Goal: Task Accomplishment & Management: Use online tool/utility

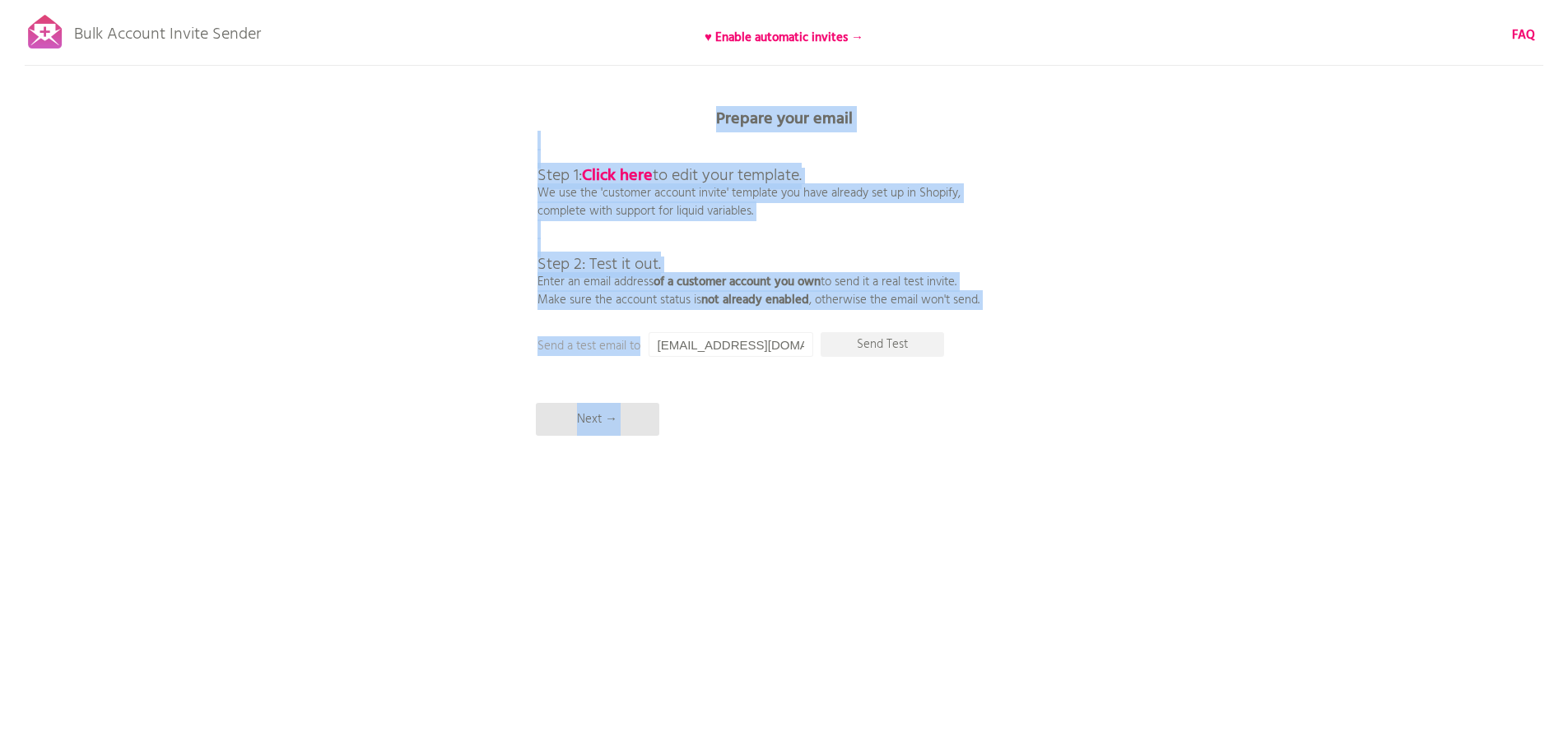
drag, startPoint x: 719, startPoint y: 117, endPoint x: 639, endPoint y: 350, distance: 246.4
click at [639, 0] on div "Prepare your email Step 1: Click here to edit your template. We use the 'custom…" at bounding box center [784, 0] width 1568 height 0
copy div "Prepare your email Step 1: Click here to edit your template. We use the 'custom…"
click at [360, 239] on div "Bulk Account Invite Sender ♥ Enable automatic invites → FAQ Synced all customer…" at bounding box center [784, 288] width 1568 height 576
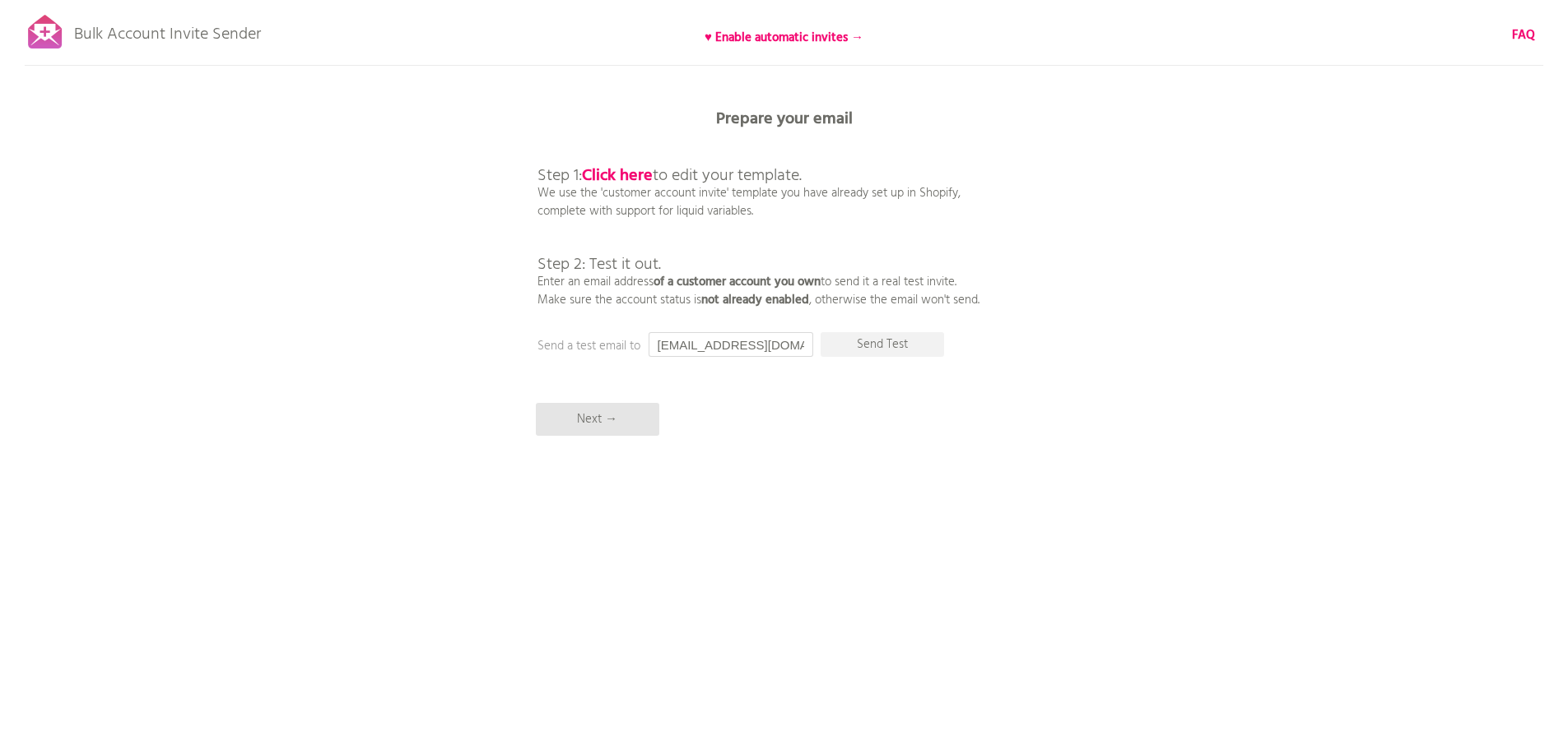
click at [699, 348] on input "[EMAIL_ADDRESS][DOMAIN_NAME]" at bounding box center [731, 345] width 164 height 25
drag, startPoint x: 656, startPoint y: 345, endPoint x: 1036, endPoint y: 345, distance: 380.0
click at [1036, 345] on div "Bulk Account Invite Sender ♥ Enable automatic invites → FAQ Synced all customer…" at bounding box center [784, 288] width 1568 height 576
click at [684, 349] on input "[EMAIL_ADDRESS][DOMAIN_NAME]" at bounding box center [731, 345] width 164 height 25
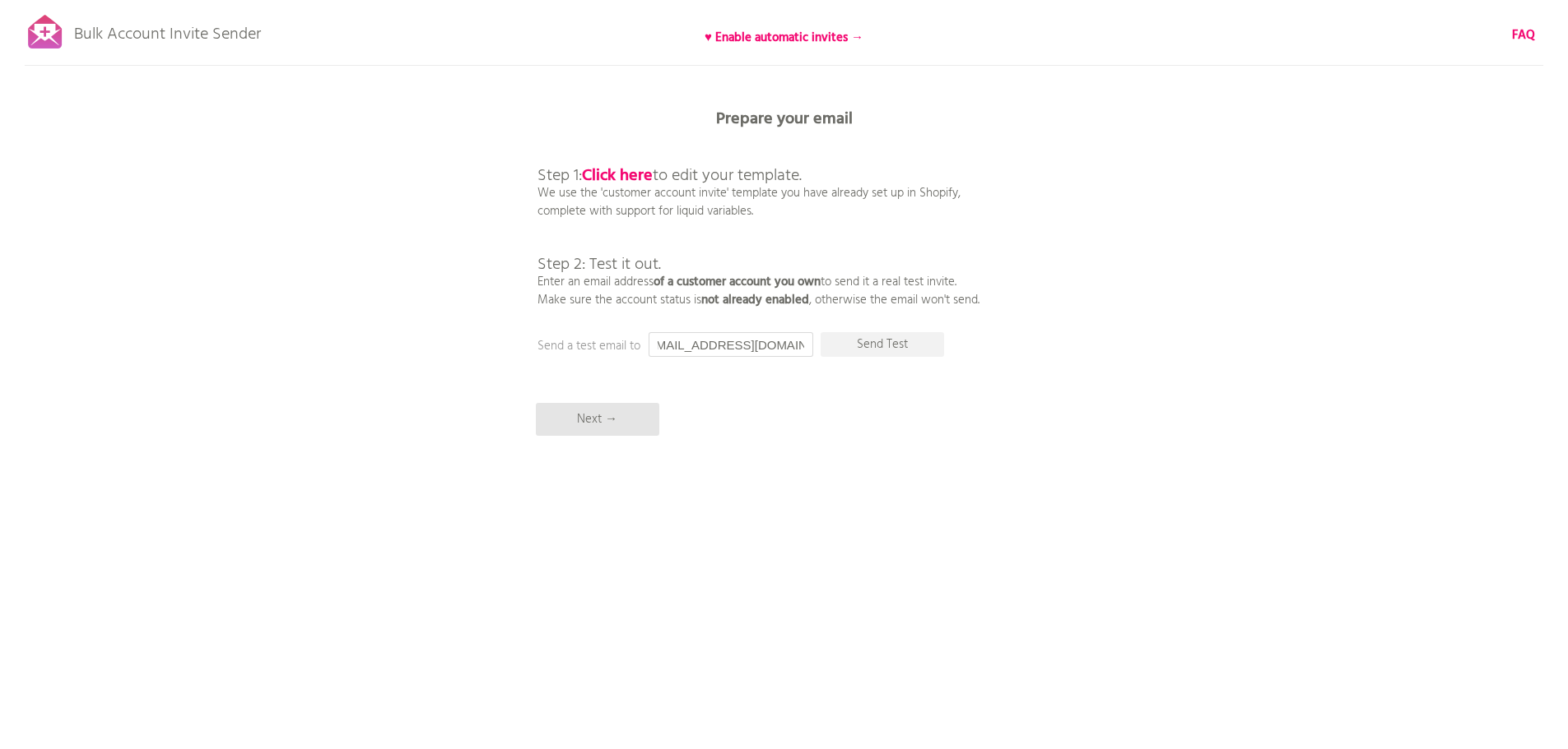
scroll to position [0, 0]
drag, startPoint x: 709, startPoint y: 342, endPoint x: 467, endPoint y: 340, distance: 242.0
click at [469, 342] on div "Bulk Account Invite Sender ♥ Enable automatic invites → FAQ Synced all customer…" at bounding box center [784, 288] width 1568 height 576
type input "[EMAIL_ADDRESS][DOMAIN_NAME]"
click at [835, 257] on p "Step 1: Click here to edit your template. We use the 'customer account invite' …" at bounding box center [758, 220] width 442 height 178
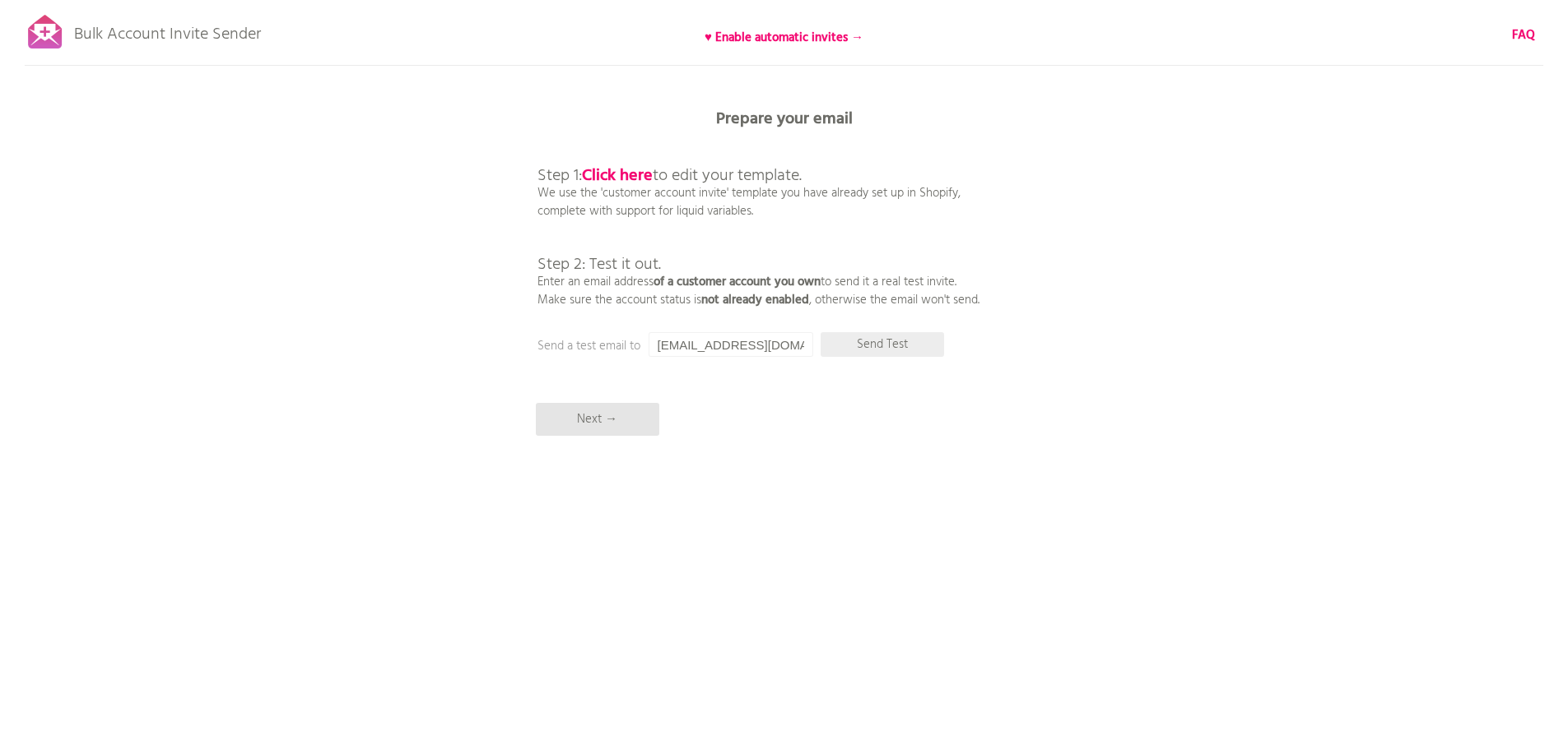
click at [888, 342] on p "Send Test" at bounding box center [883, 345] width 124 height 25
click at [467, 317] on div "Bulk Account Invite Sender ♥ Enable automatic invites → FAQ Synced all customer…" at bounding box center [784, 288] width 1568 height 576
click at [611, 411] on p "Next →" at bounding box center [597, 419] width 124 height 33
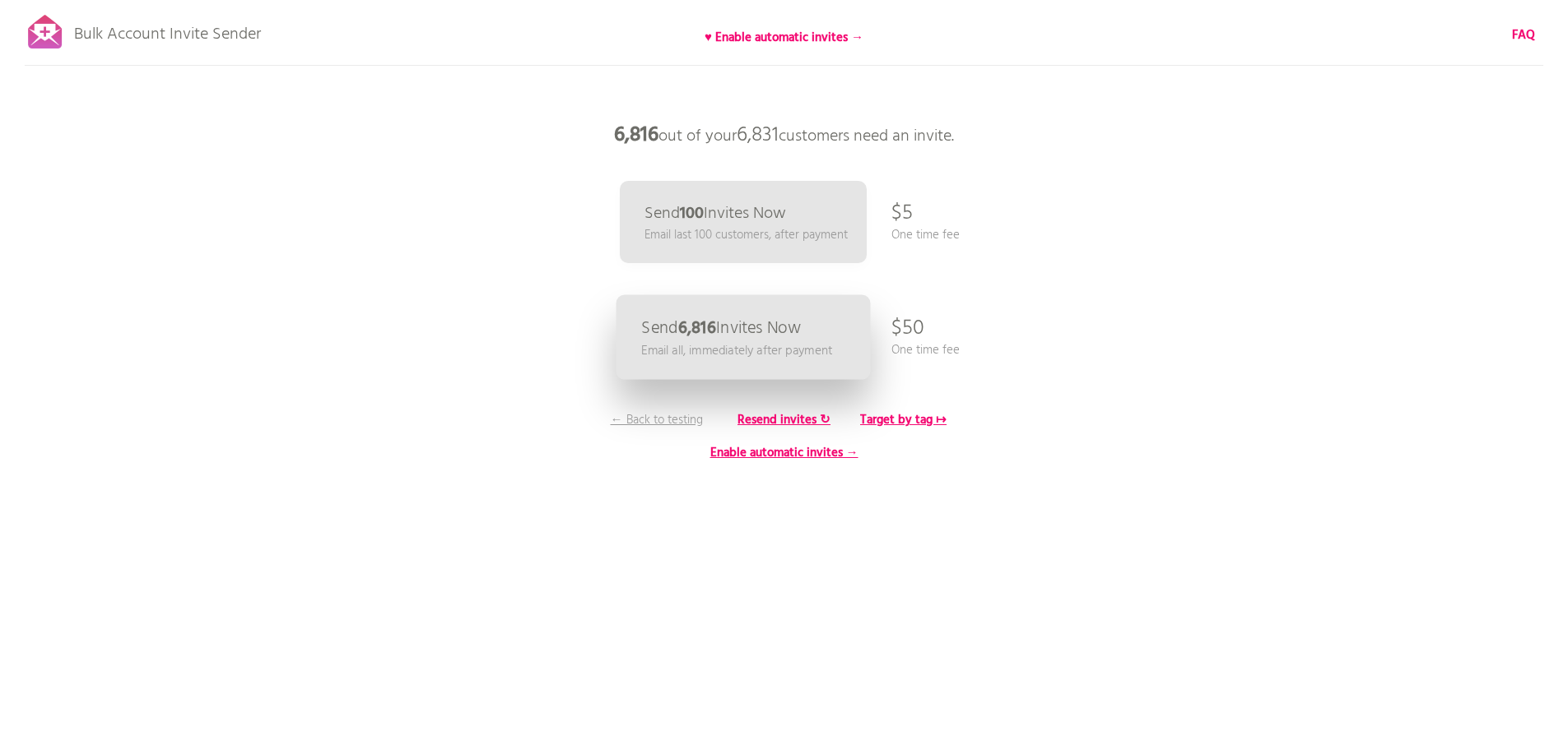
click at [760, 312] on link "Send 6,816 Invites Now Email all, immediately after payment" at bounding box center [742, 338] width 254 height 85
